Goal: Information Seeking & Learning: Check status

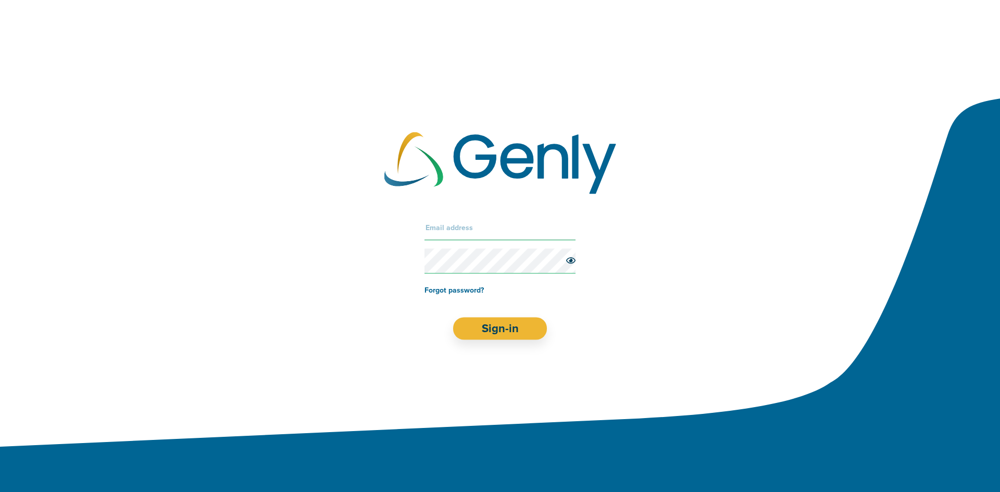
type input "[PERSON_NAME][EMAIL_ADDRESS][DOMAIN_NAME]"
click at [501, 315] on form "[PERSON_NAME][EMAIL_ADDRESS][DOMAIN_NAME] Forgot password? Sign-in" at bounding box center [500, 277] width 151 height 124
click at [509, 322] on button "Sign-in" at bounding box center [500, 328] width 94 height 22
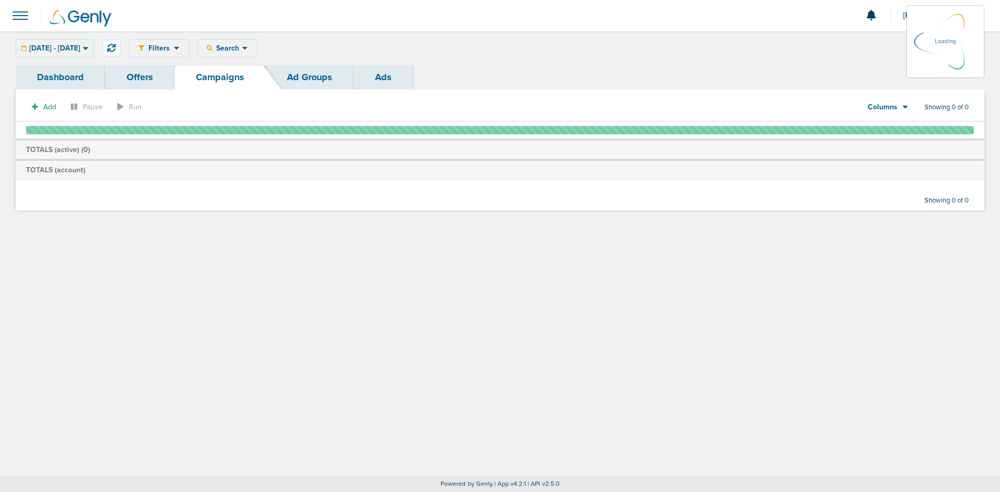
click at [72, 74] on link "Dashboard" at bounding box center [61, 77] width 90 height 24
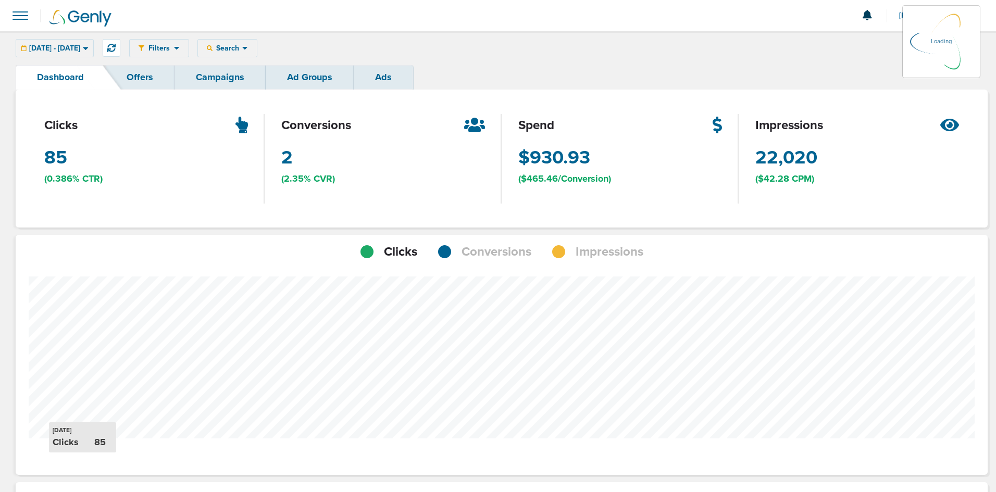
scroll to position [756, 965]
click at [224, 76] on link "Campaigns" at bounding box center [220, 77] width 91 height 24
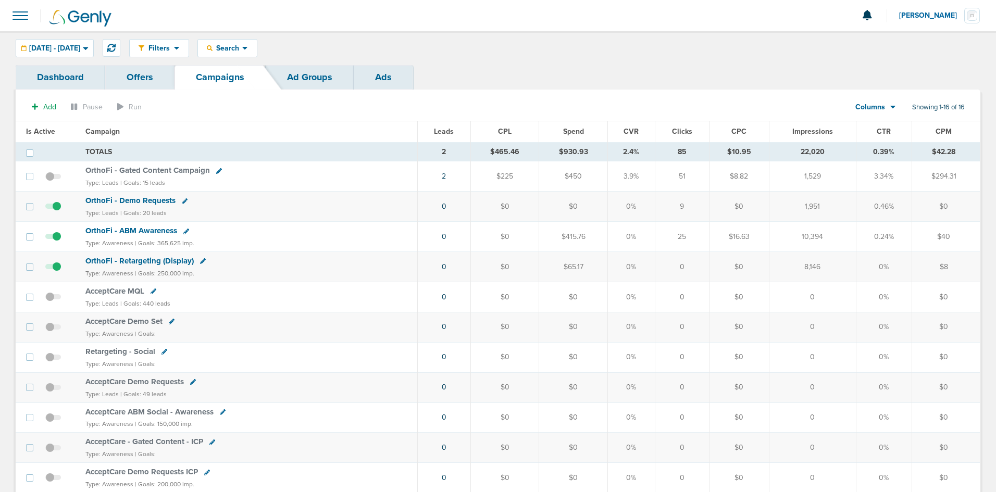
click at [387, 74] on link "Ads" at bounding box center [383, 77] width 59 height 24
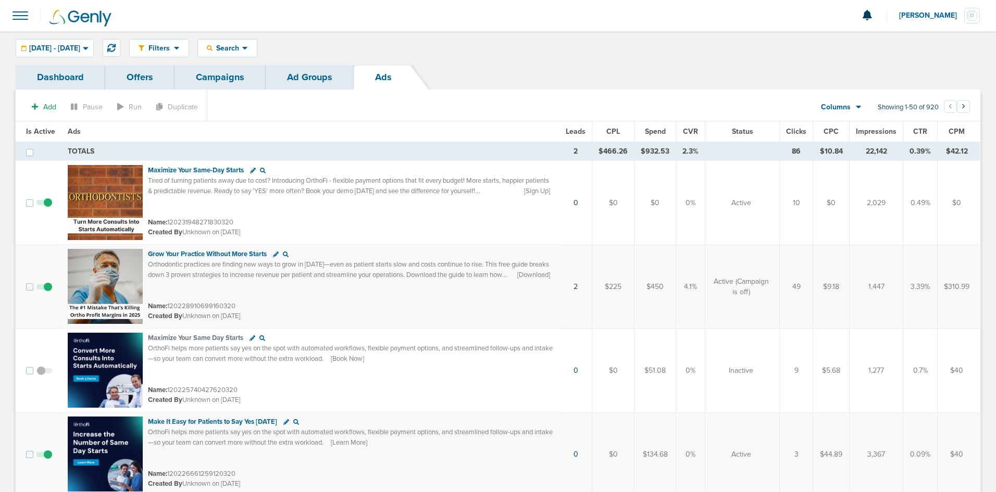
click at [55, 77] on link "Dashboard" at bounding box center [61, 77] width 90 height 24
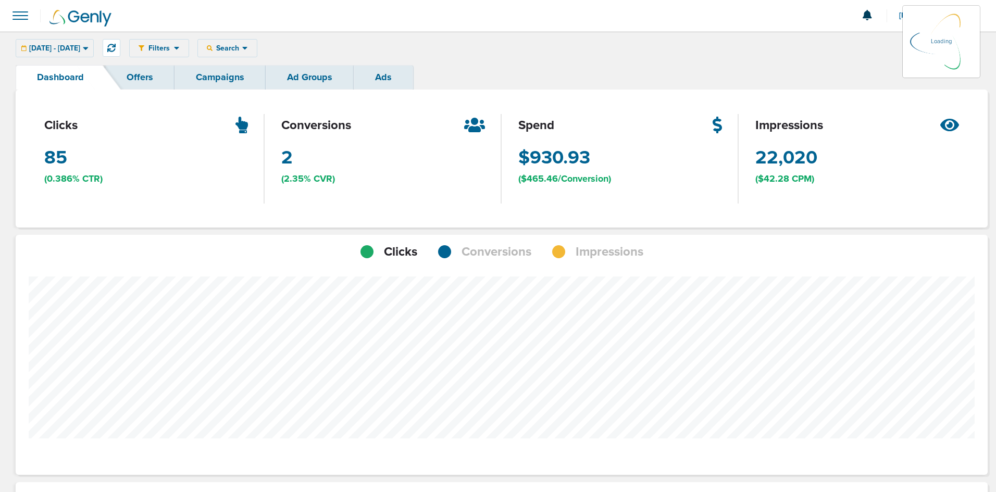
scroll to position [756, 965]
click at [152, 79] on link "Offers" at bounding box center [139, 77] width 69 height 24
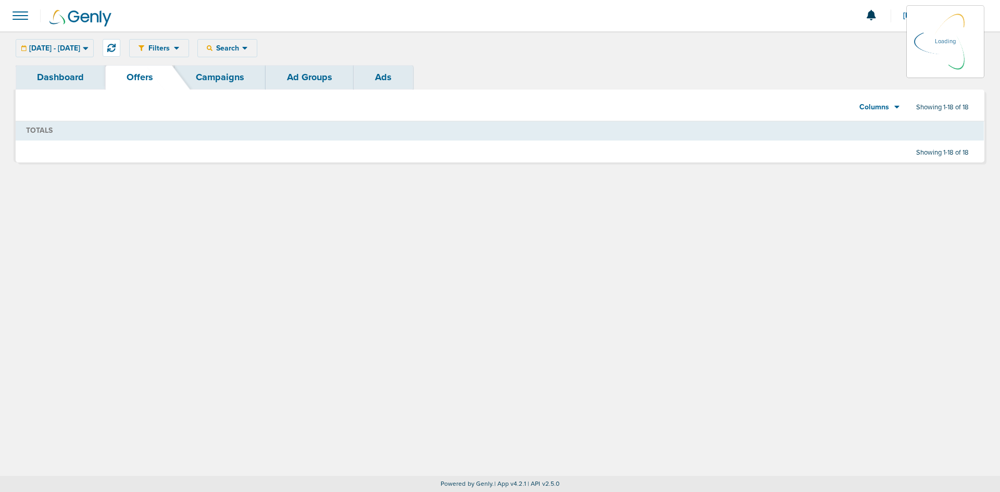
click at [180, 46] on icon at bounding box center [177, 48] width 6 height 9
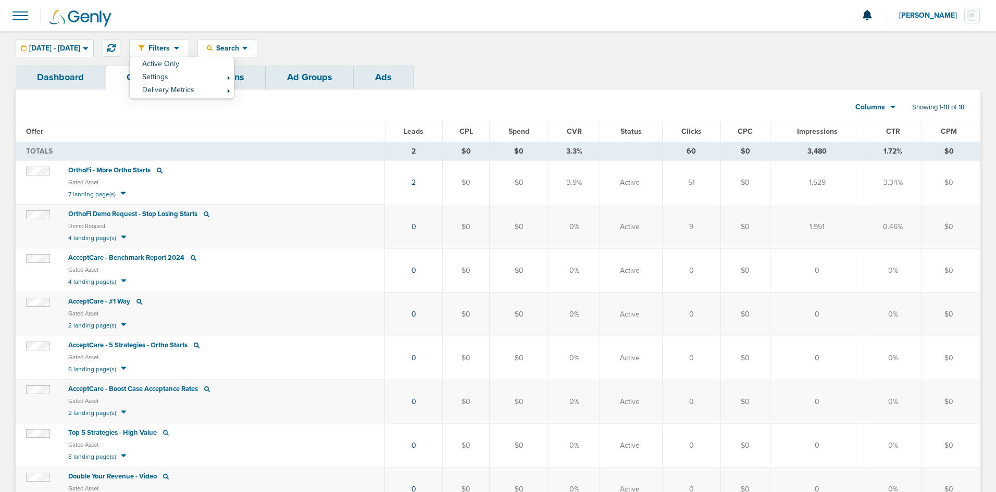
click at [306, 75] on link "Ad Groups" at bounding box center [310, 77] width 88 height 24
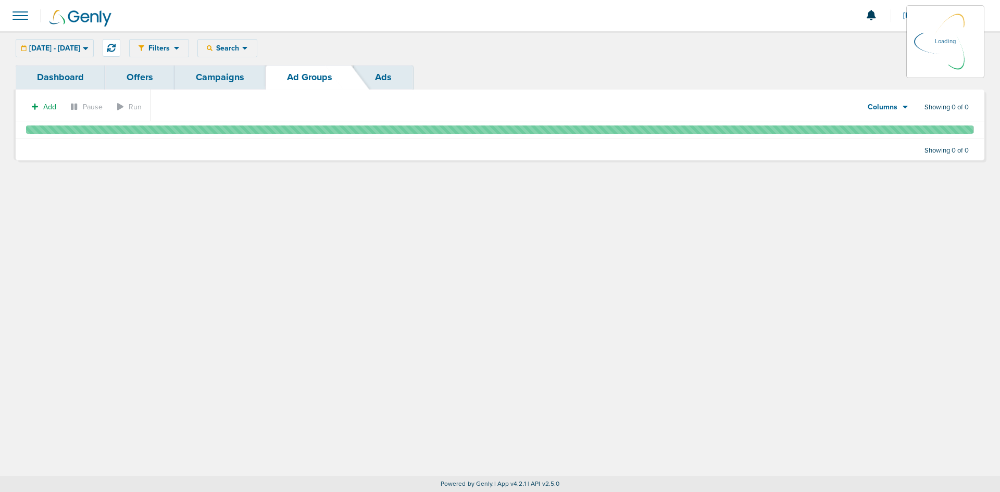
click at [266, 51] on div "Filters Active Only Settings Status Active Inactive Objectives MQL SQL Traffic …" at bounding box center [556, 48] width 855 height 18
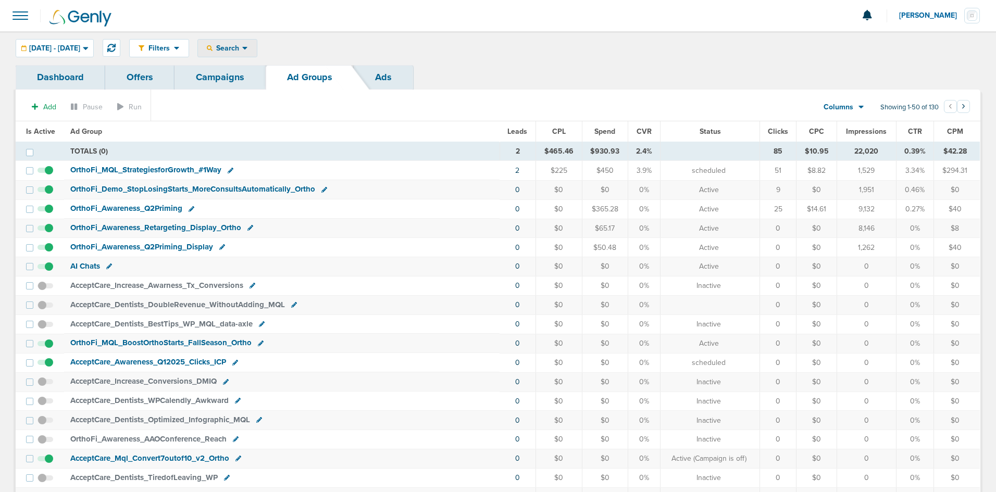
click at [257, 47] on div "Search" at bounding box center [227, 48] width 59 height 17
click at [270, 79] on link "Campaign" at bounding box center [250, 82] width 104 height 13
select select "cmpName"
type input "orthobanc"
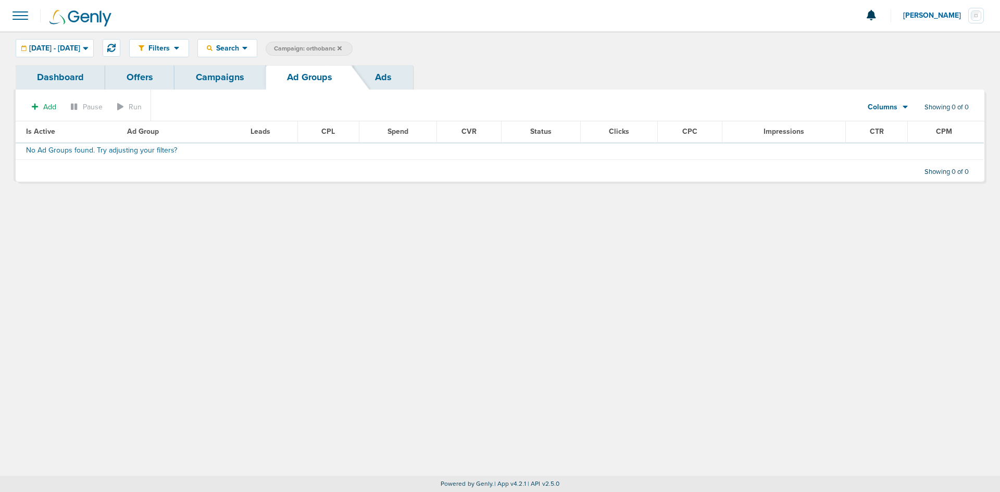
click at [353, 48] on label "Campaign: orthobanc" at bounding box center [309, 49] width 87 height 14
click at [342, 46] on icon at bounding box center [340, 48] width 4 height 6
